Goal: Task Accomplishment & Management: Use online tool/utility

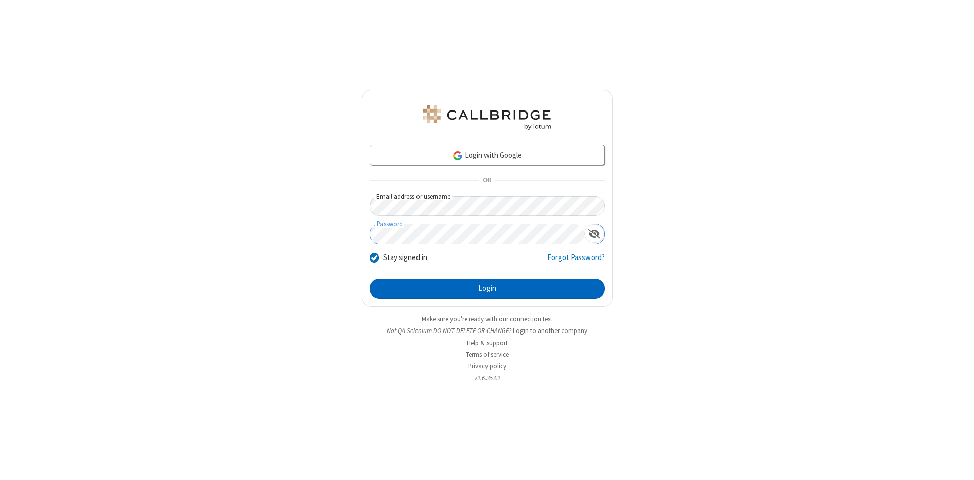
click at [487, 289] on button "Login" at bounding box center [487, 289] width 235 height 20
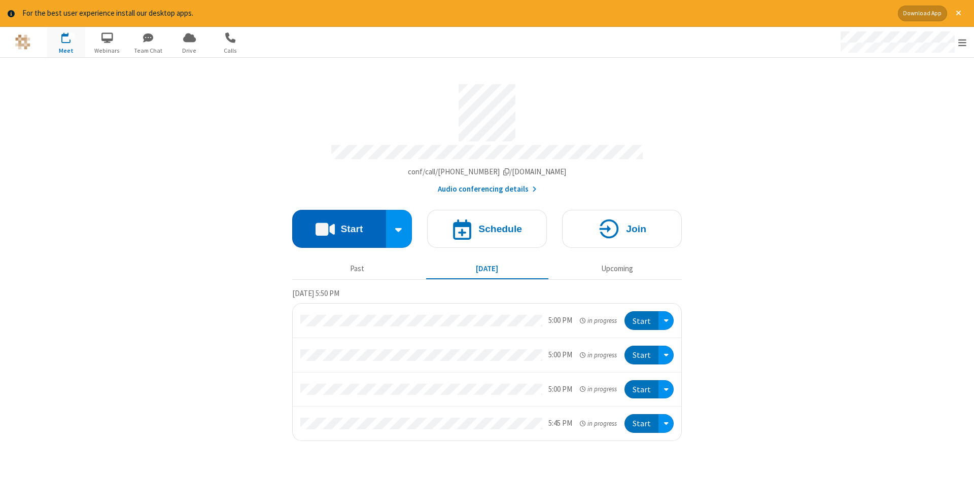
click at [339, 225] on button "Start" at bounding box center [339, 229] width 94 height 38
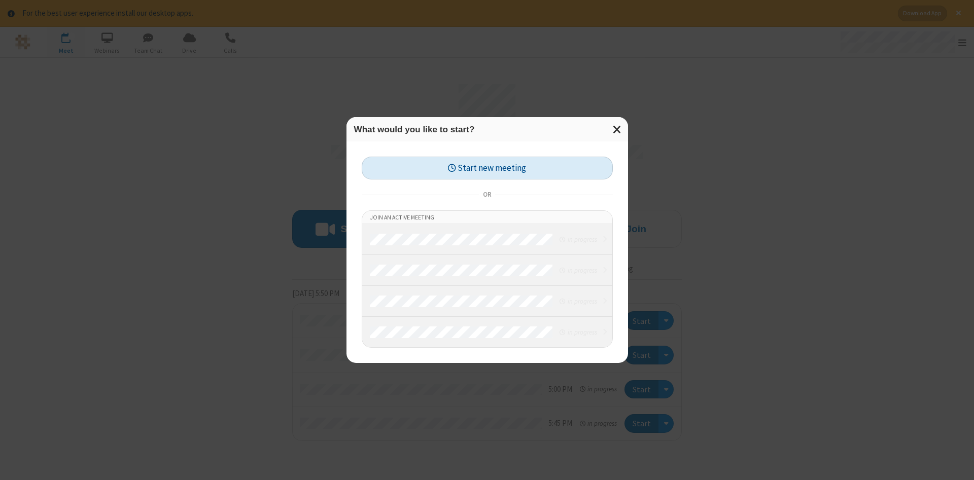
click at [487, 168] on button "Start new meeting" at bounding box center [487, 168] width 251 height 23
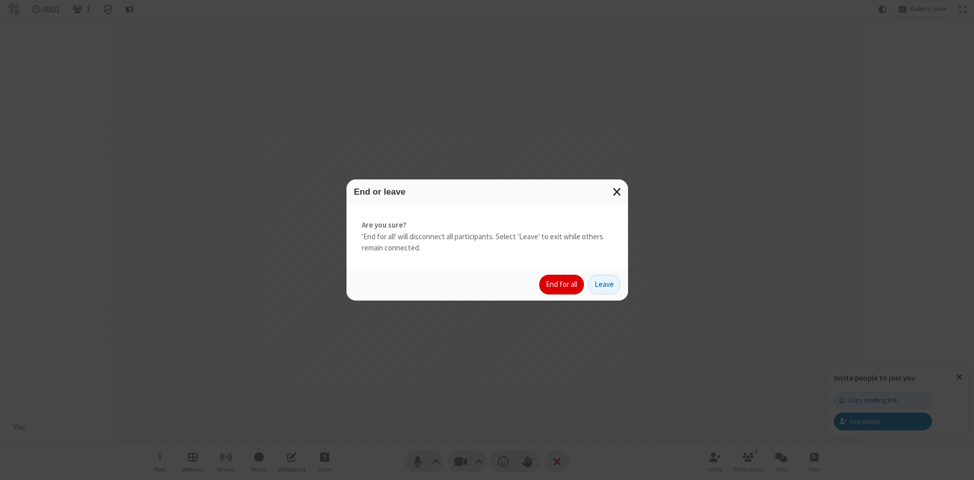
click at [562, 285] on button "End for all" at bounding box center [561, 285] width 45 height 20
